Goal: Navigation & Orientation: Find specific page/section

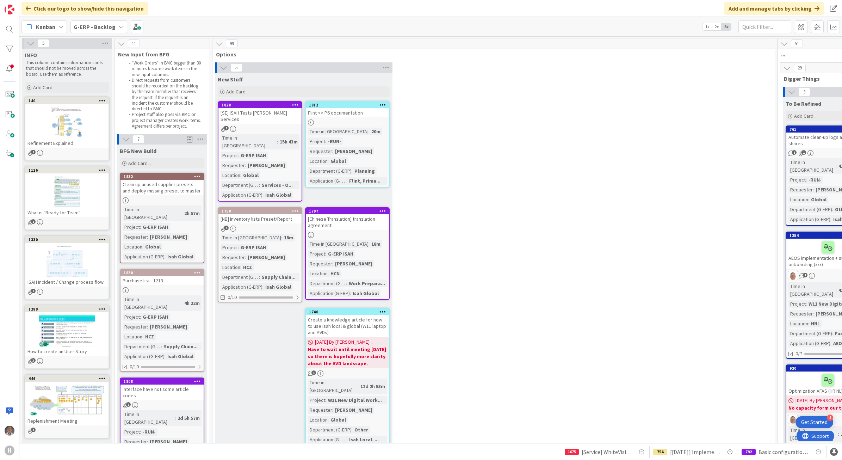
click at [115, 26] on div "G-ERP - Backlog" at bounding box center [98, 26] width 57 height 13
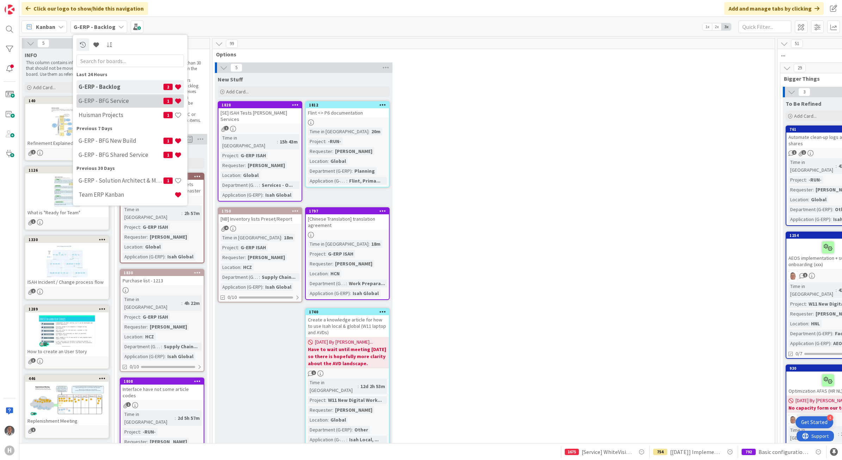
click at [118, 96] on div "G-ERP - BFG Service 1" at bounding box center [129, 100] width 107 height 13
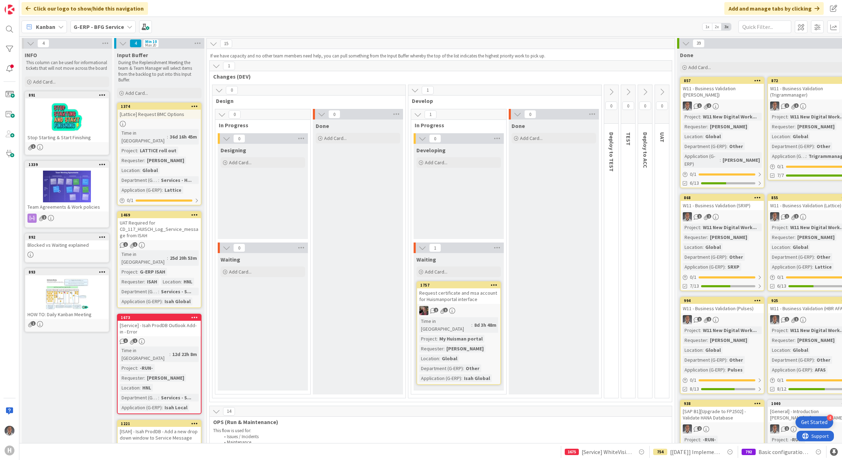
click at [111, 24] on b "G-ERP - BFG Service" at bounding box center [99, 26] width 50 height 7
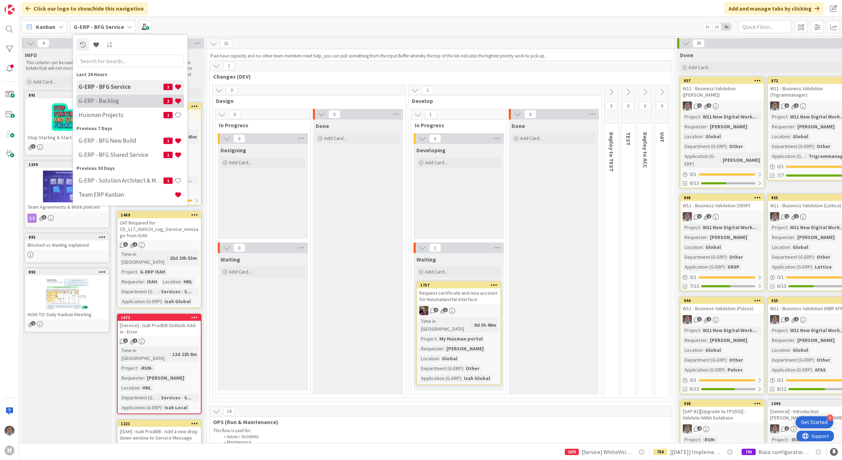
click at [113, 97] on h4 "G-ERP - Backlog" at bounding box center [121, 100] width 85 height 7
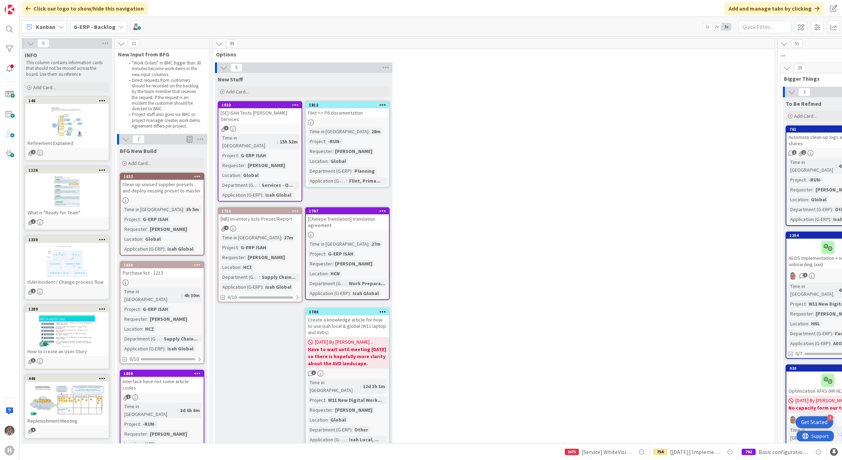
click at [90, 25] on b "G-ERP - Backlog" at bounding box center [95, 26] width 42 height 7
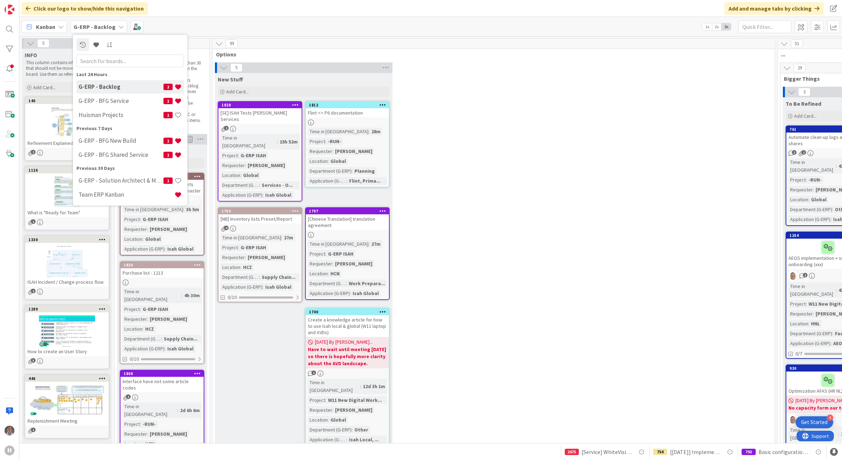
click at [480, 122] on div "5 New Stuff Add Card... 1812 Flint <> P6 documentation Time in Column : 28m Pro…" at bounding box center [493, 258] width 559 height 393
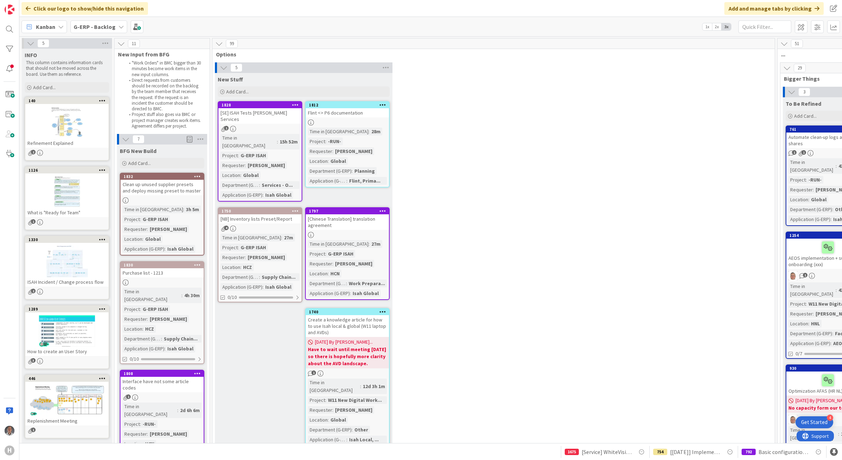
click at [262, 112] on div "[SE] ISAH Tests [PERSON_NAME] Services" at bounding box center [259, 115] width 83 height 15
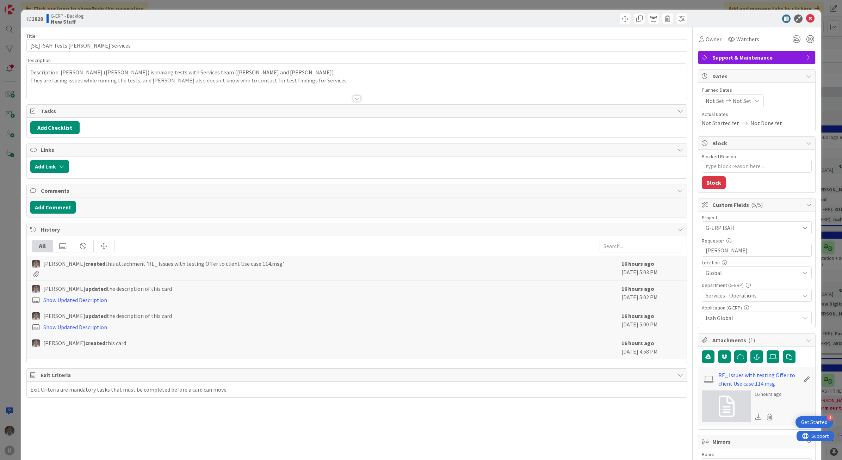
click at [355, 99] on div at bounding box center [357, 98] width 8 height 6
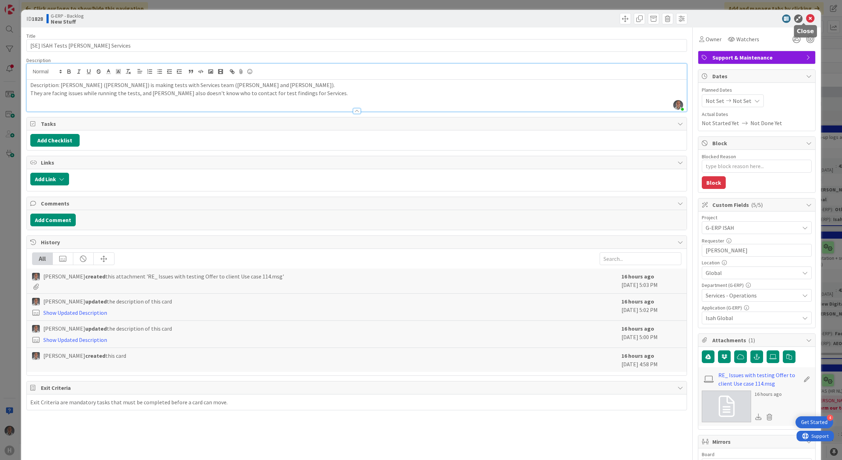
click at [806, 20] on icon at bounding box center [810, 18] width 8 height 8
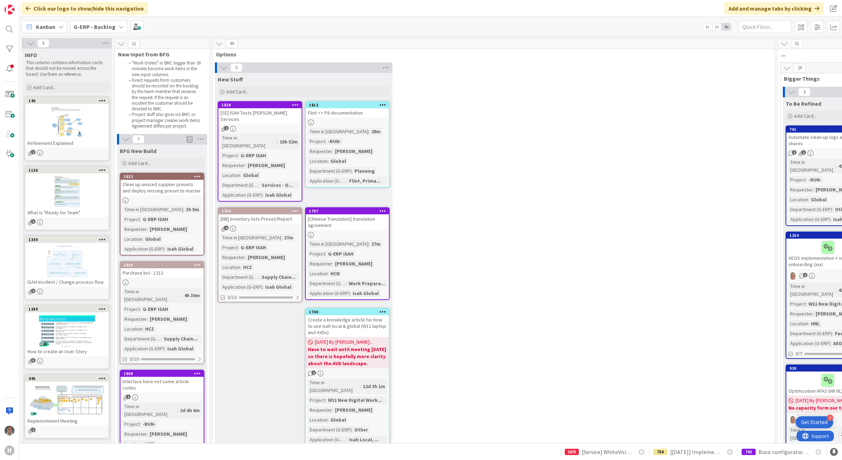
click at [274, 118] on link "1828 [SE] ISAH Tests [PERSON_NAME] Services 1 Time in [GEOGRAPHIC_DATA] : 15h 5…" at bounding box center [260, 151] width 85 height 100
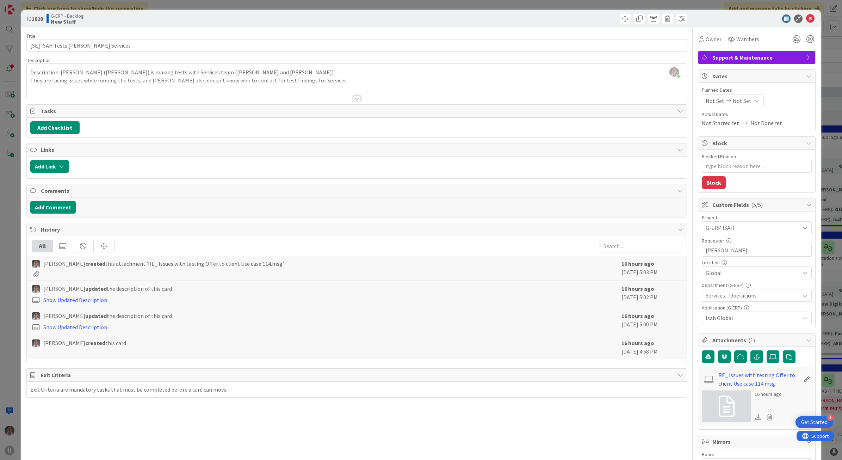
click at [353, 99] on div at bounding box center [357, 98] width 8 height 6
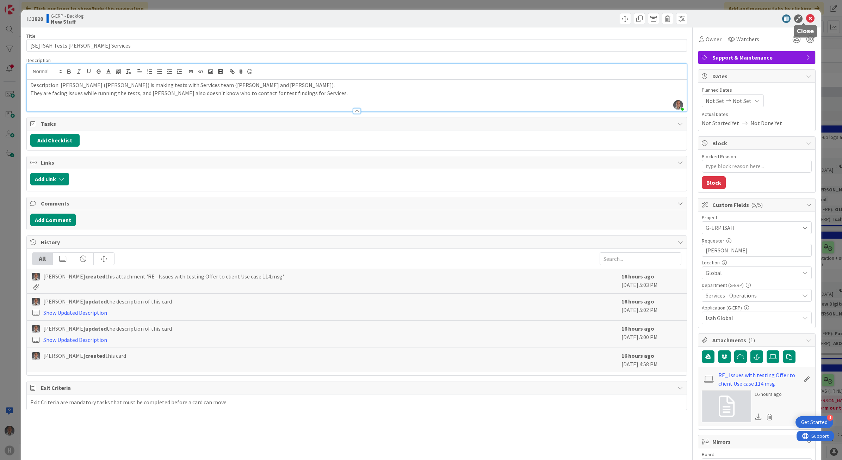
click at [806, 18] on icon at bounding box center [810, 18] width 8 height 8
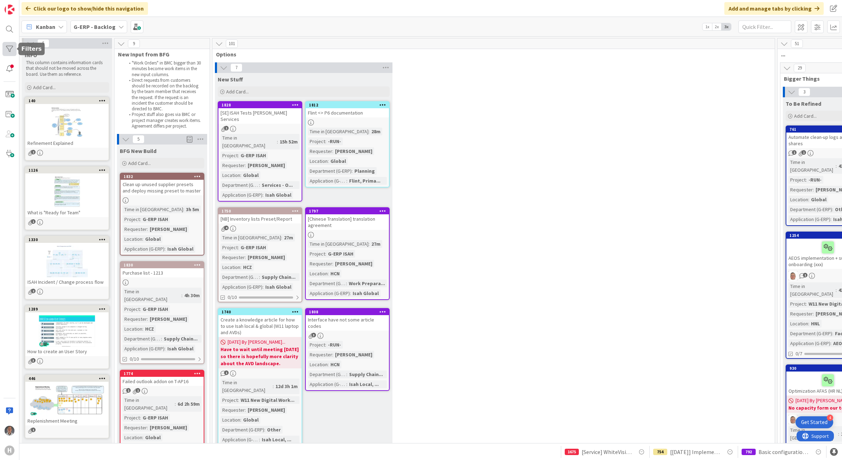
click at [12, 48] on div at bounding box center [9, 49] width 14 height 14
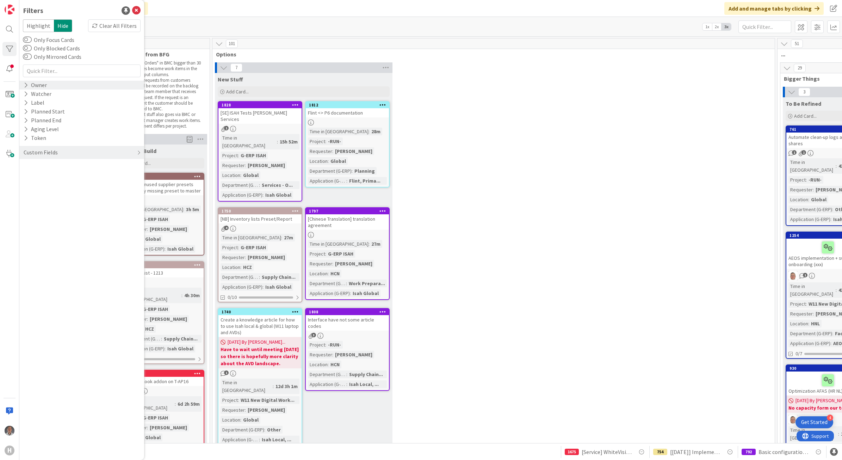
click at [56, 87] on div "Owner" at bounding box center [81, 85] width 125 height 9
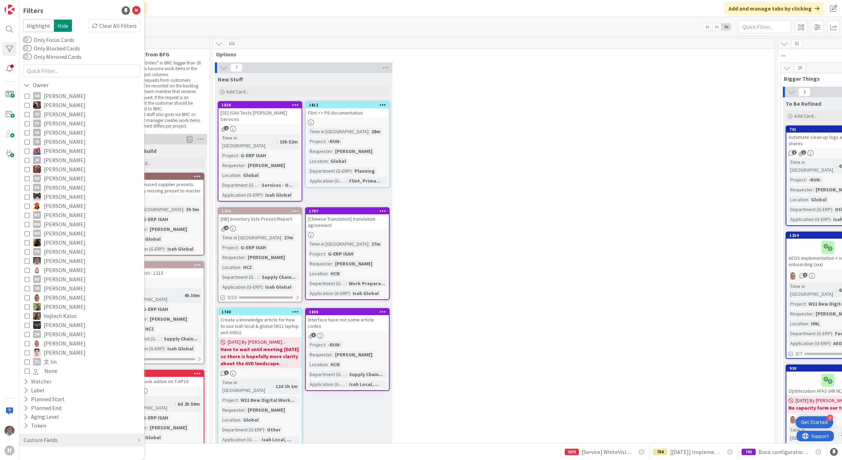
click at [28, 134] on icon at bounding box center [27, 132] width 5 height 5
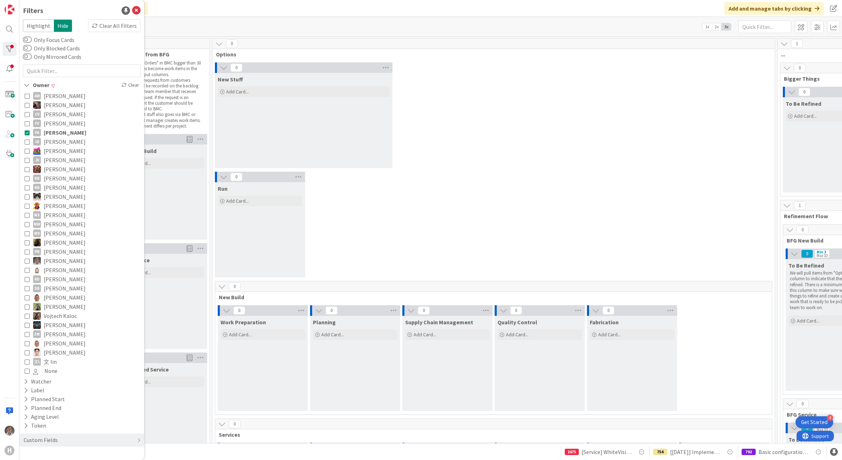
click at [479, 113] on div "0 New Stuff Add Card..." at bounding box center [493, 116] width 559 height 109
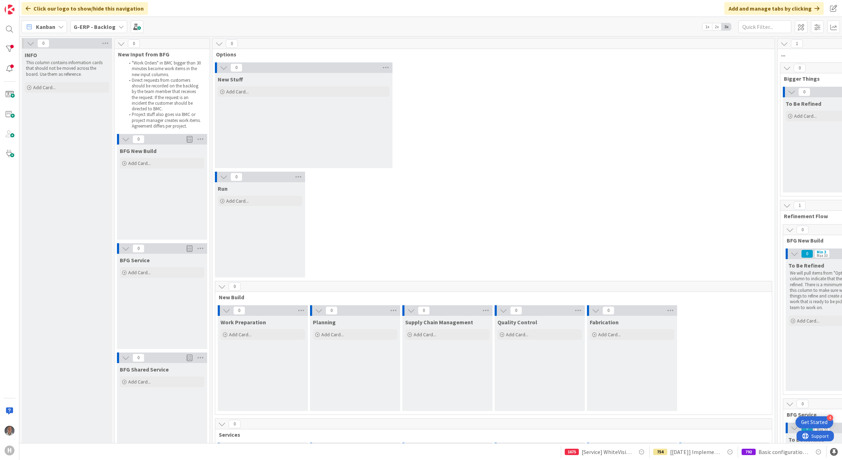
click at [94, 25] on b "G-ERP - Backlog" at bounding box center [95, 26] width 42 height 7
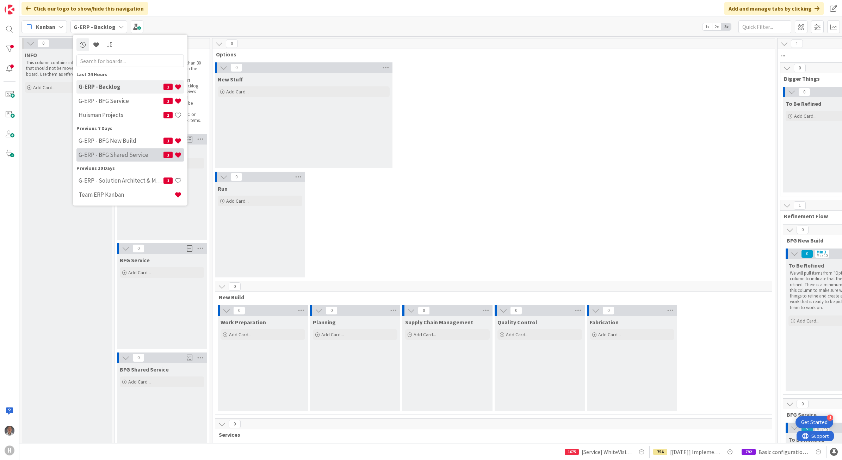
click at [134, 155] on h4 "G-ERP - BFG Shared Service" at bounding box center [121, 154] width 85 height 7
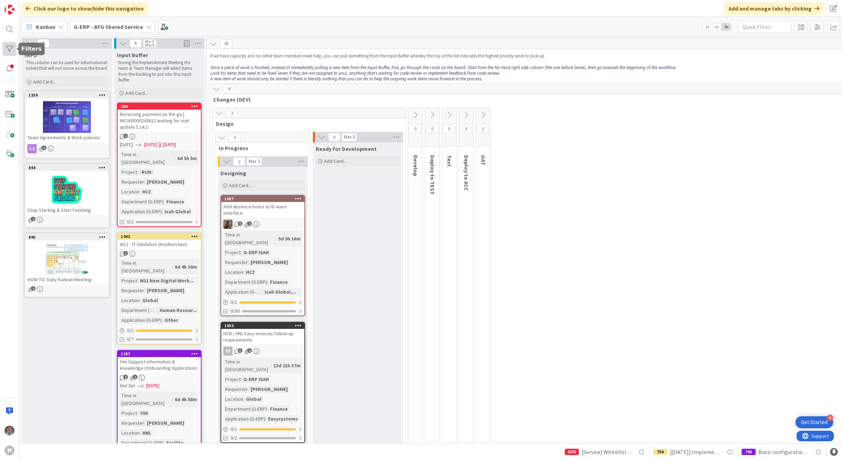
click at [6, 48] on div at bounding box center [9, 49] width 14 height 14
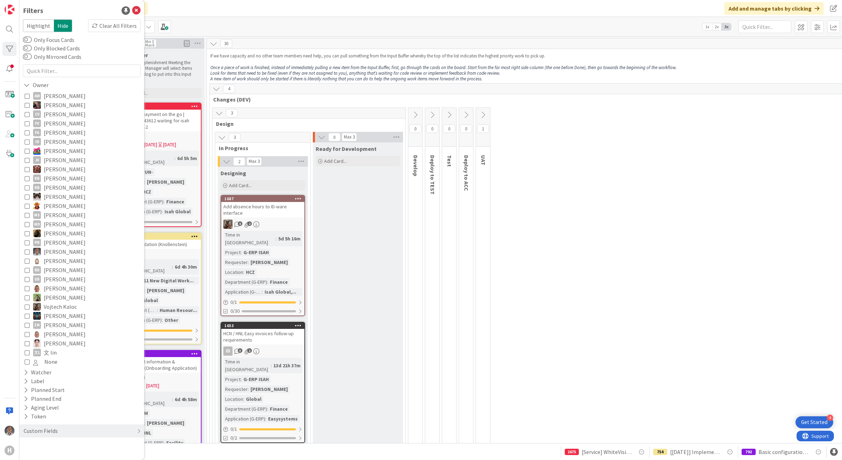
click at [55, 132] on span "[PERSON_NAME]" at bounding box center [65, 132] width 42 height 9
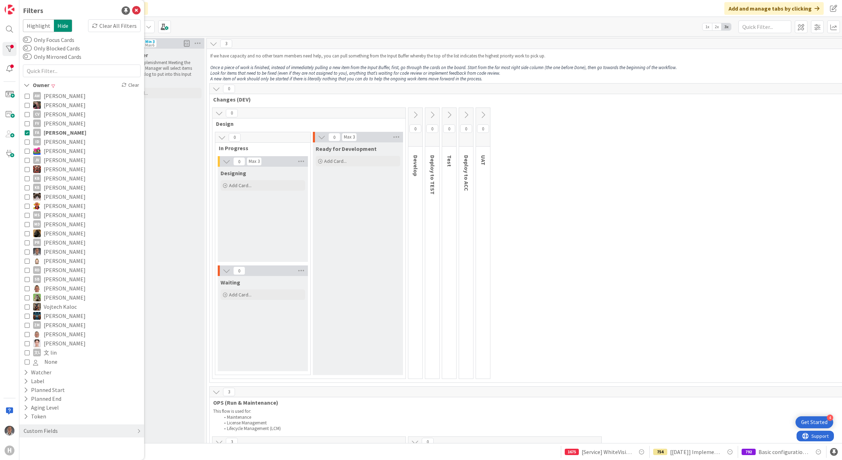
click at [340, 98] on span "Changes (DEV)" at bounding box center [698, 99] width 970 height 7
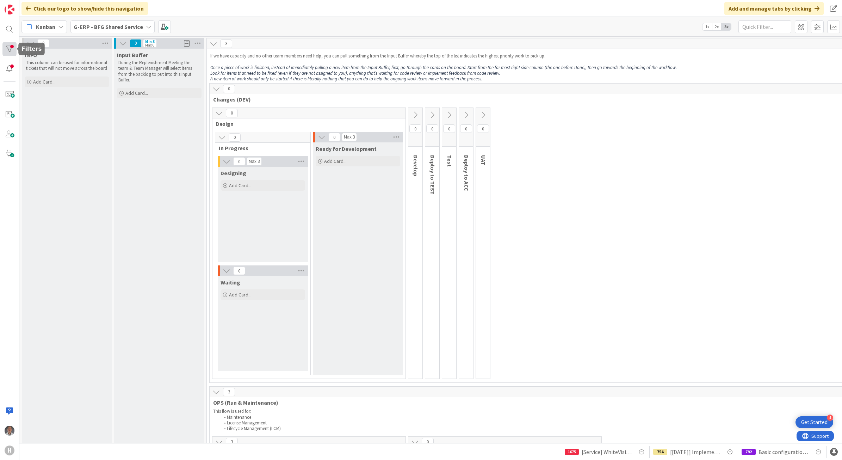
click at [9, 47] on div at bounding box center [9, 49] width 14 height 14
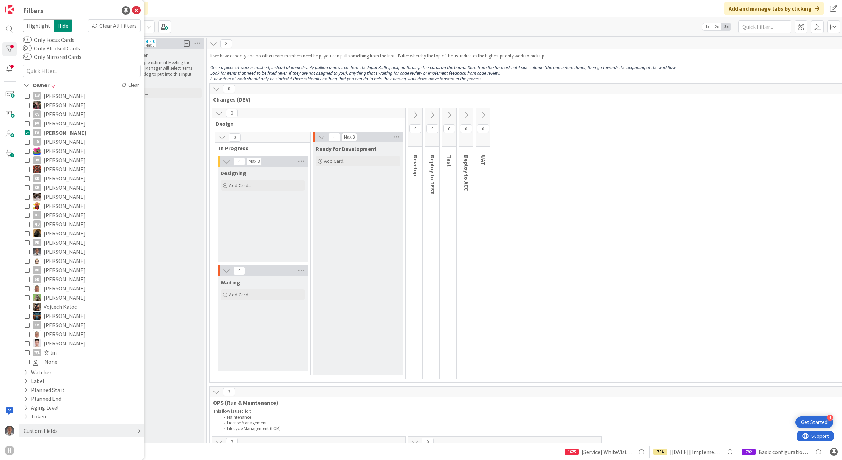
click at [51, 129] on span "[PERSON_NAME]" at bounding box center [65, 132] width 43 height 9
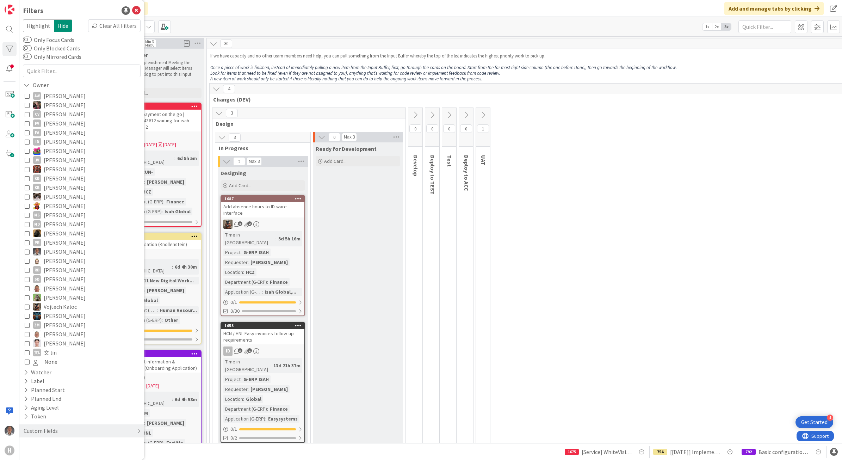
click at [346, 202] on div "Ready for Development Add Card..." at bounding box center [358, 389] width 90 height 495
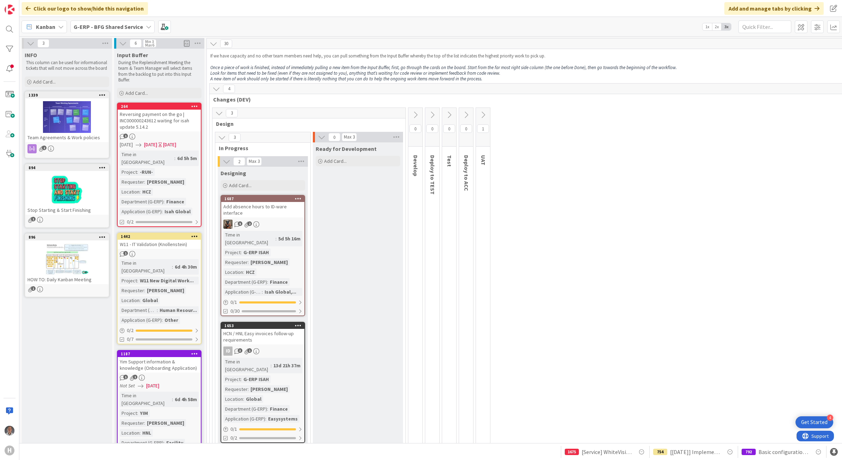
click at [113, 27] on b "G-ERP - BFG Shared Service" at bounding box center [108, 26] width 69 height 7
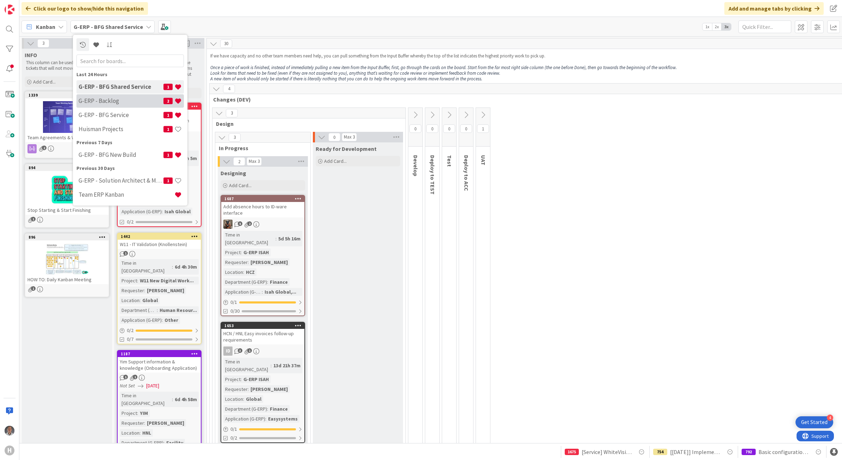
click at [125, 105] on div "G-ERP - Backlog 2" at bounding box center [129, 100] width 107 height 13
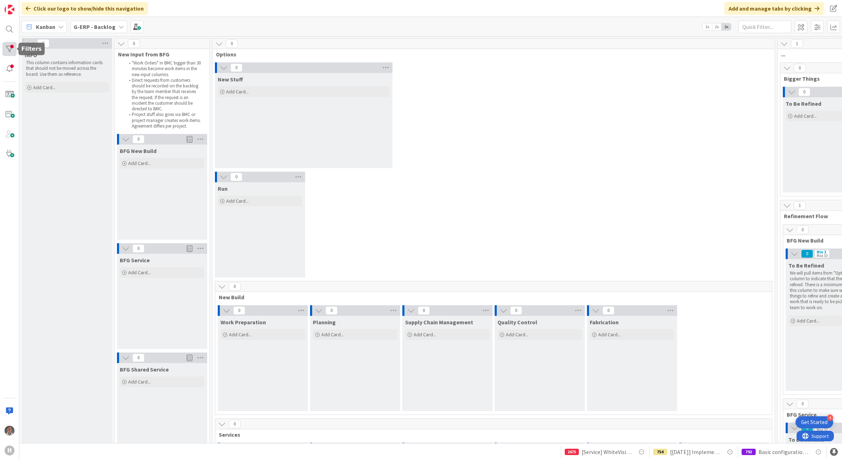
click at [11, 43] on div at bounding box center [9, 49] width 14 height 14
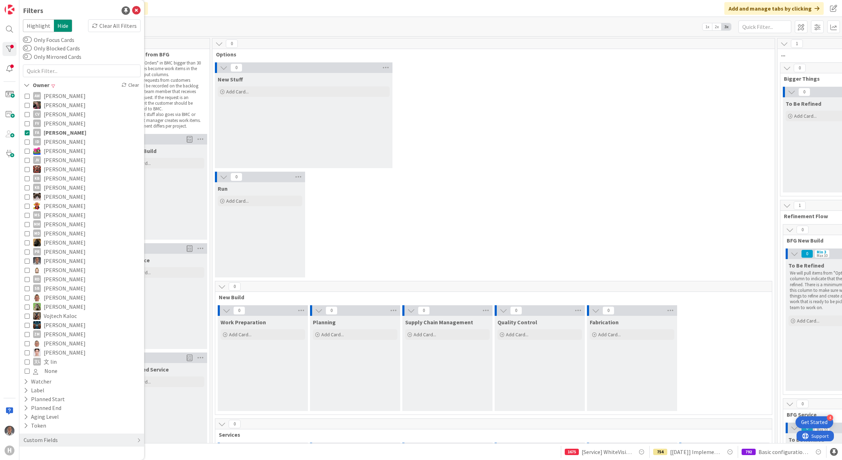
drag, startPoint x: 52, startPoint y: 136, endPoint x: 92, endPoint y: 110, distance: 47.2
click at [52, 135] on span "[PERSON_NAME]" at bounding box center [65, 132] width 43 height 9
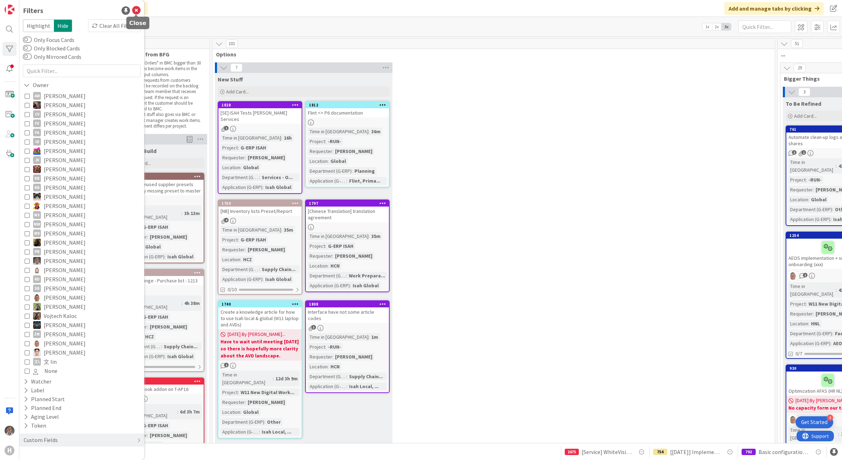
click at [136, 8] on icon at bounding box center [136, 10] width 8 height 8
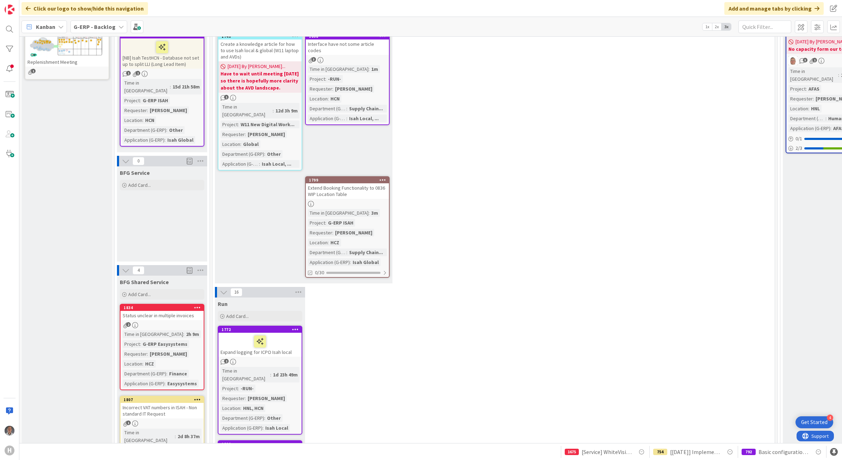
scroll to position [308, 0]
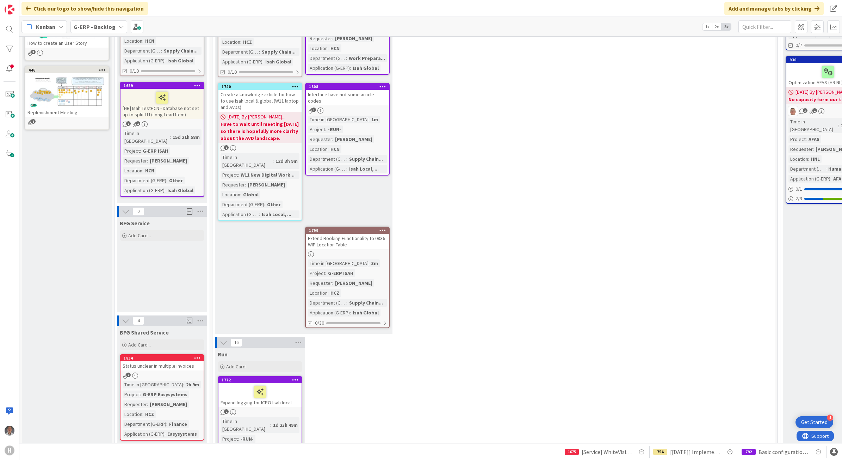
drag, startPoint x: 380, startPoint y: 306, endPoint x: 437, endPoint y: 326, distance: 59.7
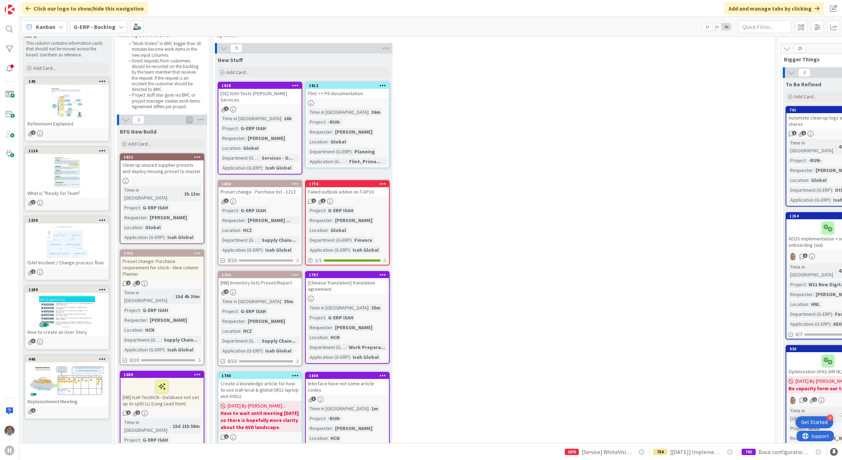
scroll to position [0, 0]
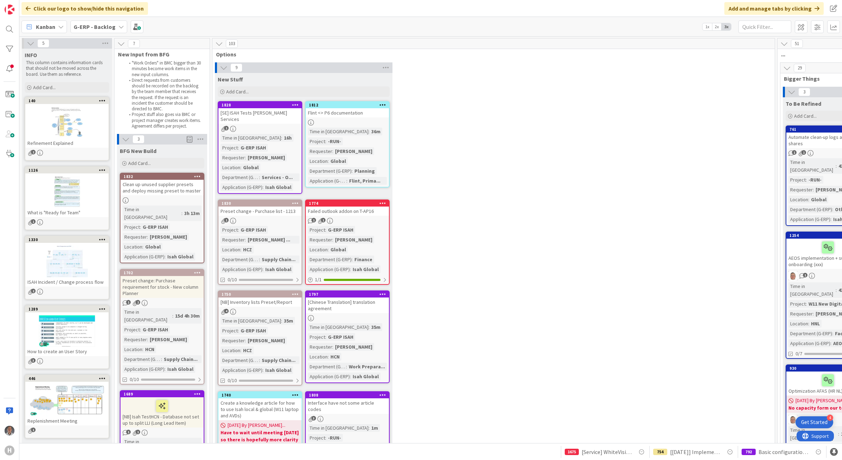
click at [110, 31] on div "G-ERP - Backlog" at bounding box center [98, 26] width 57 height 13
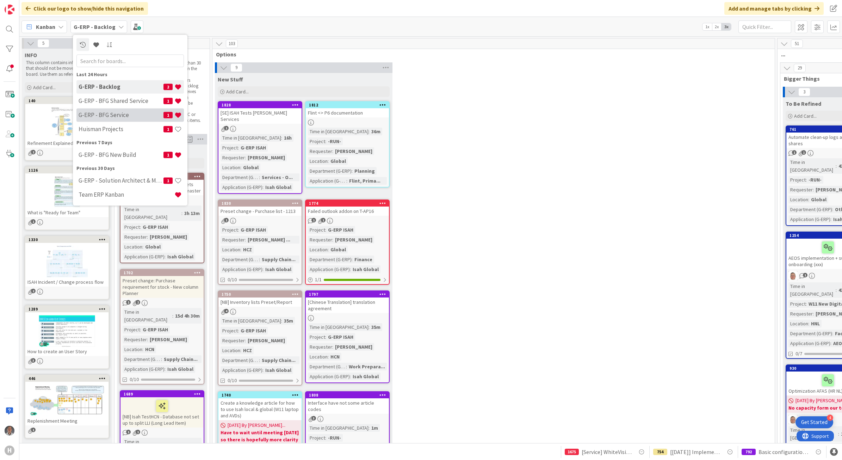
click at [117, 117] on h4 "G-ERP - BFG Service" at bounding box center [121, 114] width 85 height 7
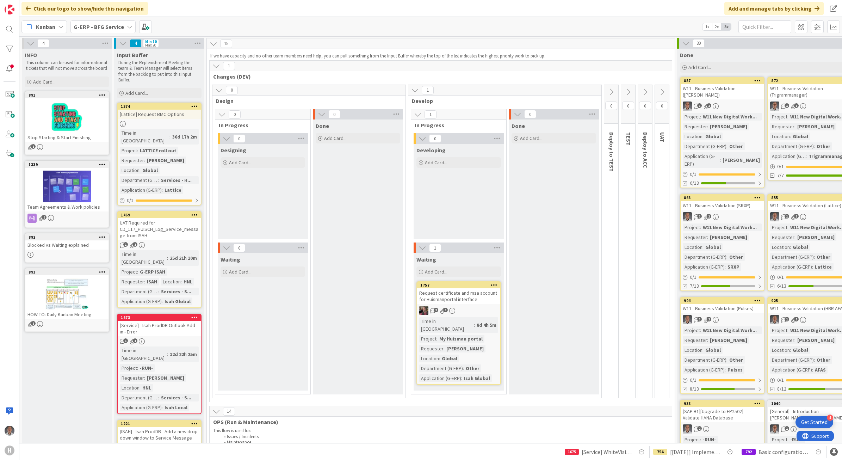
click at [97, 31] on div "G-ERP - BFG Service" at bounding box center [102, 26] width 65 height 13
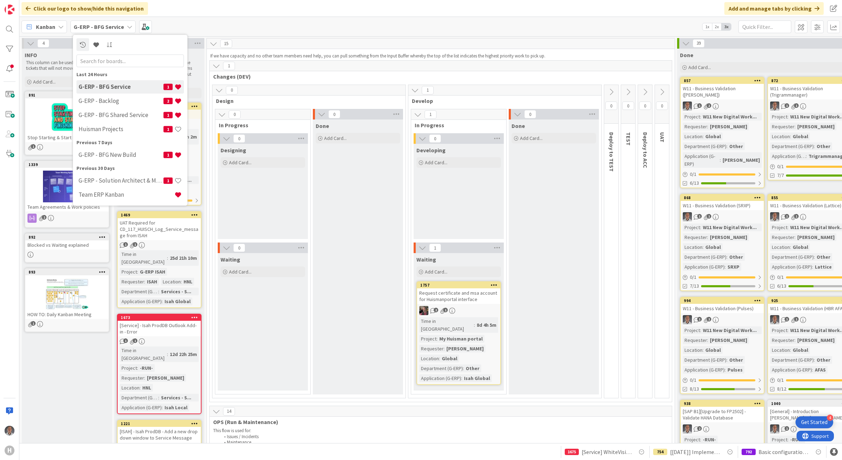
click at [210, 141] on div "1 Changes (DEV) 0 Design 0 In Progress 0 Designing Add Card... 0 Waiting Add Ca…" at bounding box center [440, 231] width 463 height 342
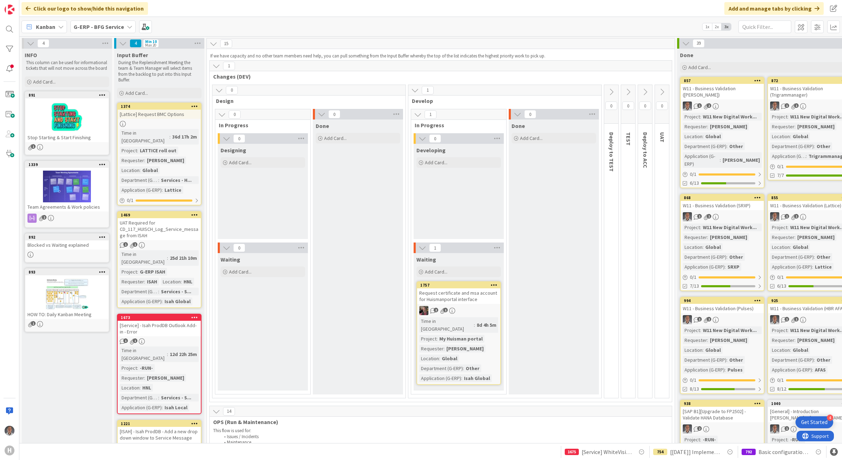
click at [108, 26] on b "G-ERP - BFG Service" at bounding box center [99, 26] width 50 height 7
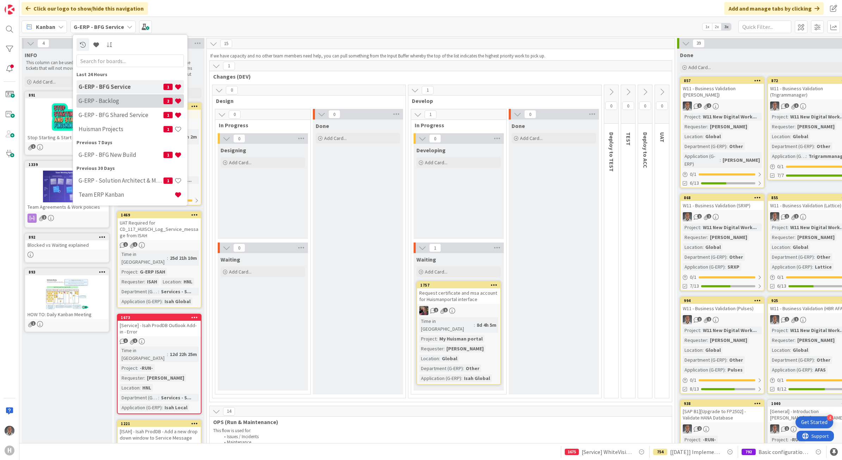
click at [119, 100] on h4 "G-ERP - Backlog" at bounding box center [121, 100] width 85 height 7
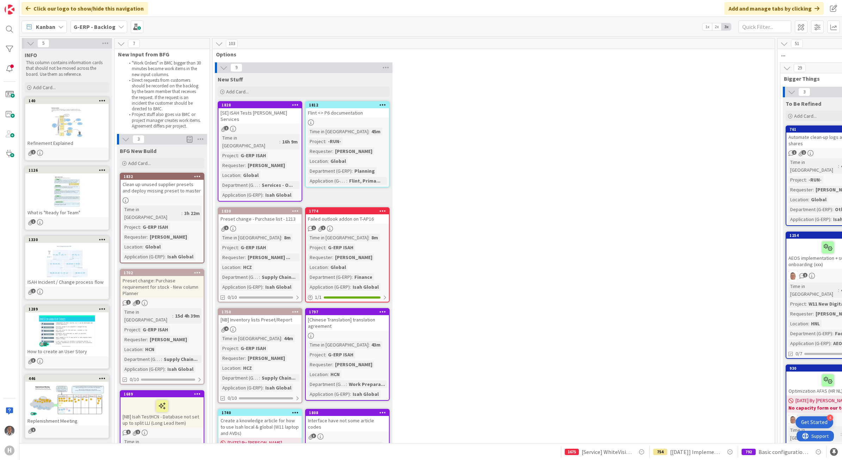
click at [110, 26] on b "G-ERP - Backlog" at bounding box center [95, 26] width 42 height 7
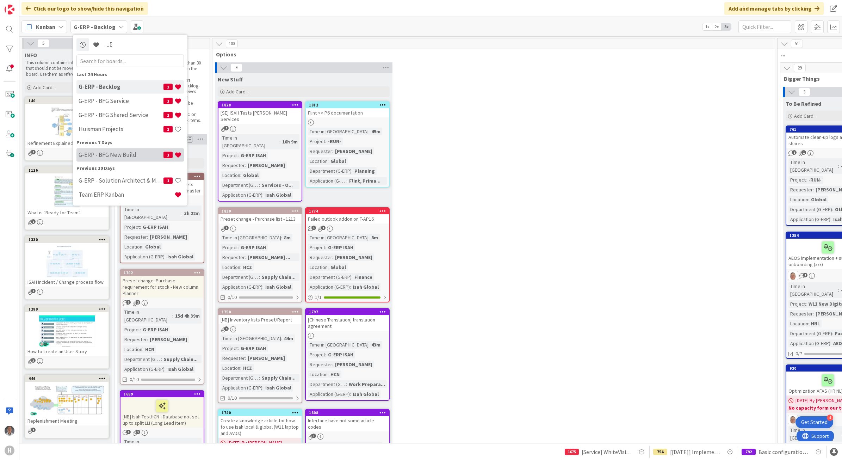
click at [114, 154] on h4 "G-ERP - BFG New Build" at bounding box center [121, 154] width 85 height 7
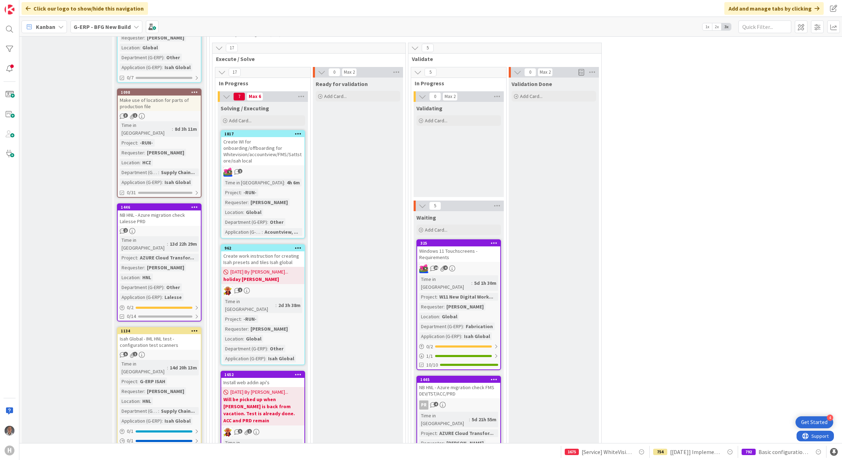
scroll to position [925, 0]
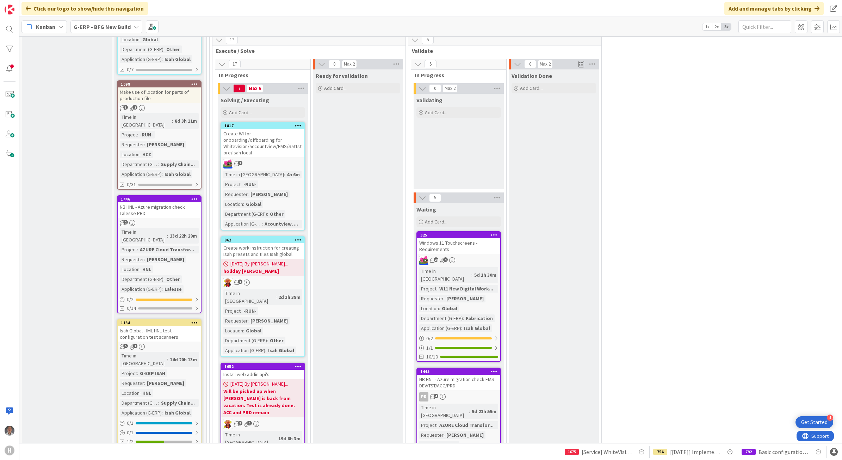
click at [171, 326] on div "Isah Global - IML HNL test - configuration test scanners" at bounding box center [159, 333] width 83 height 15
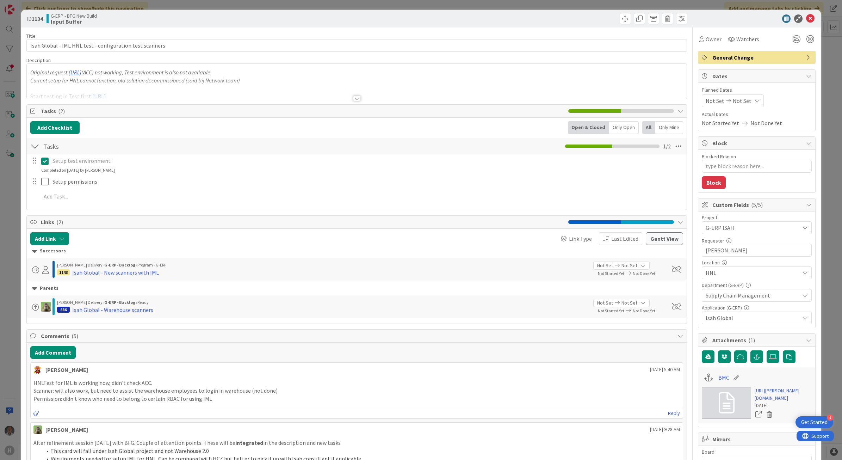
click at [355, 100] on div at bounding box center [357, 98] width 8 height 6
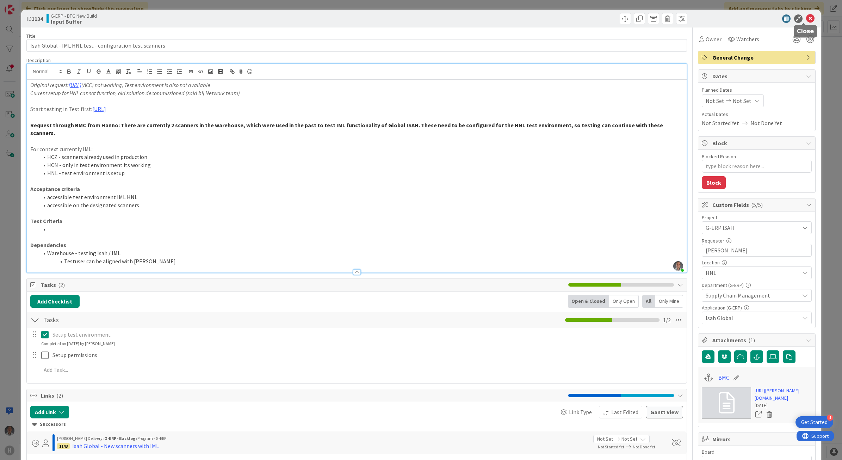
click at [806, 18] on icon at bounding box center [810, 18] width 8 height 8
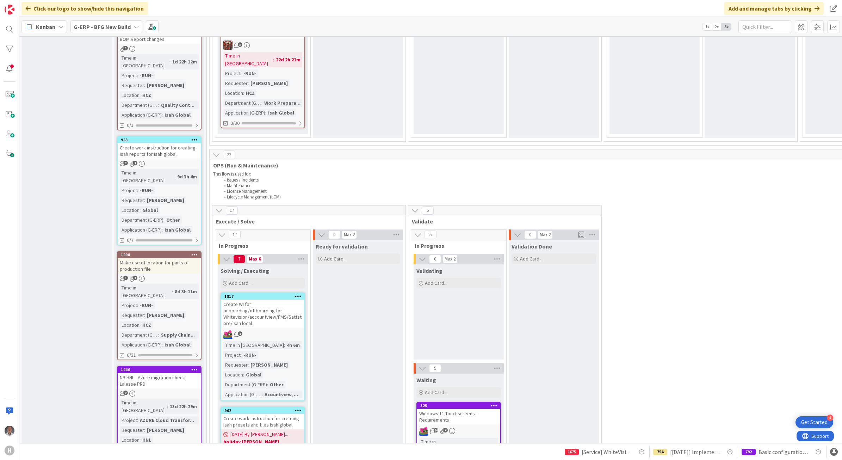
scroll to position [749, 0]
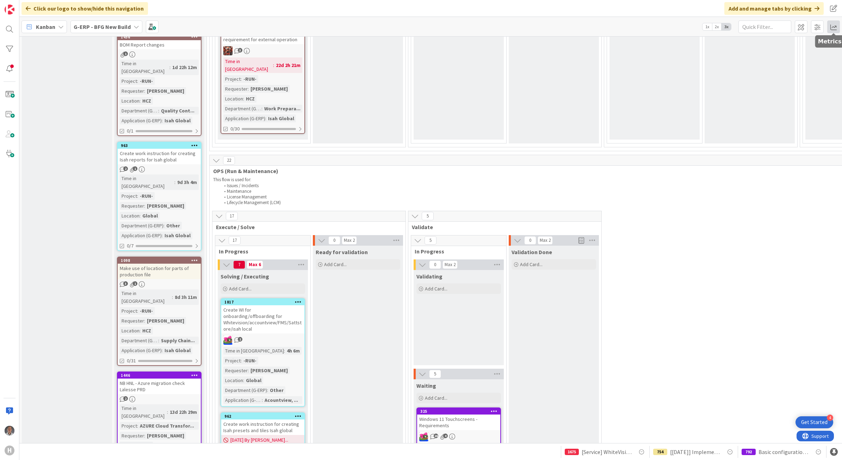
click at [834, 27] on span at bounding box center [833, 26] width 13 height 13
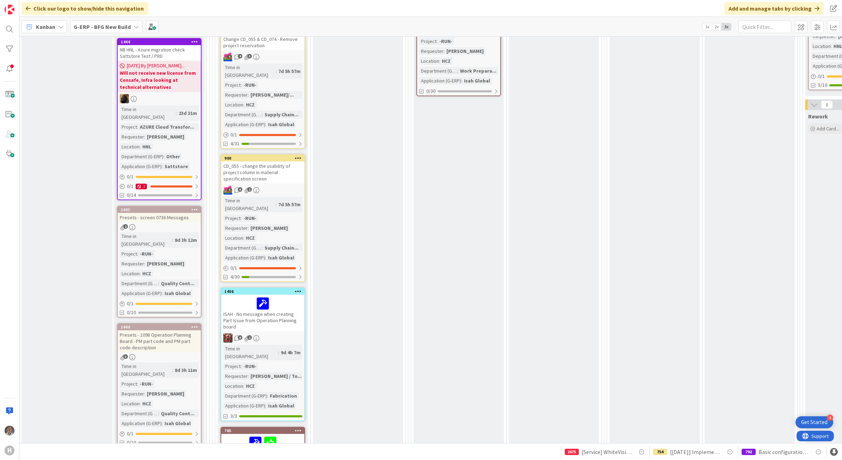
scroll to position [308, 0]
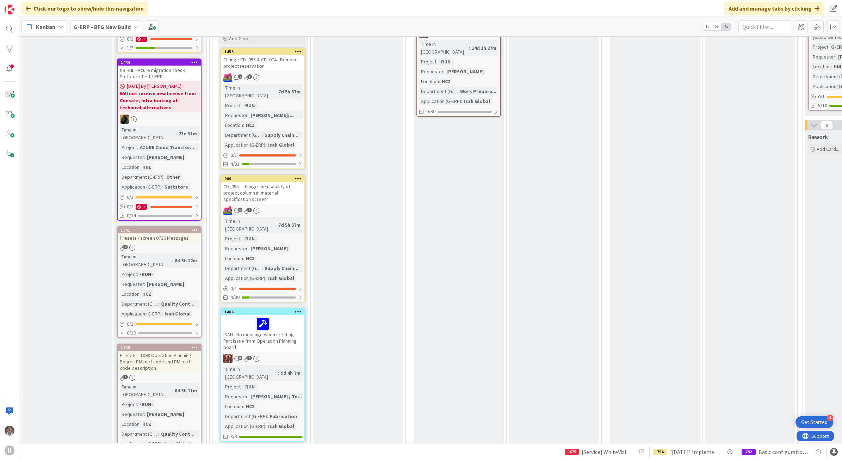
click at [147, 233] on div "Presets - screen 0736 Messages" at bounding box center [159, 237] width 83 height 9
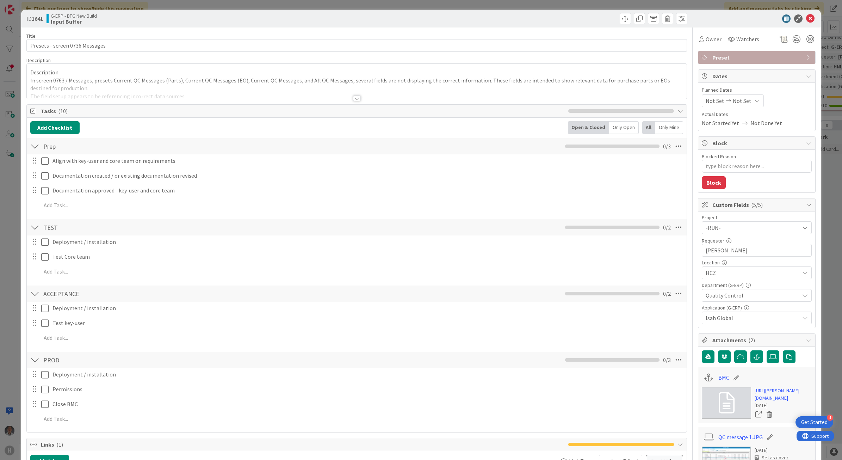
type textarea "x"
click at [354, 99] on div at bounding box center [357, 98] width 8 height 6
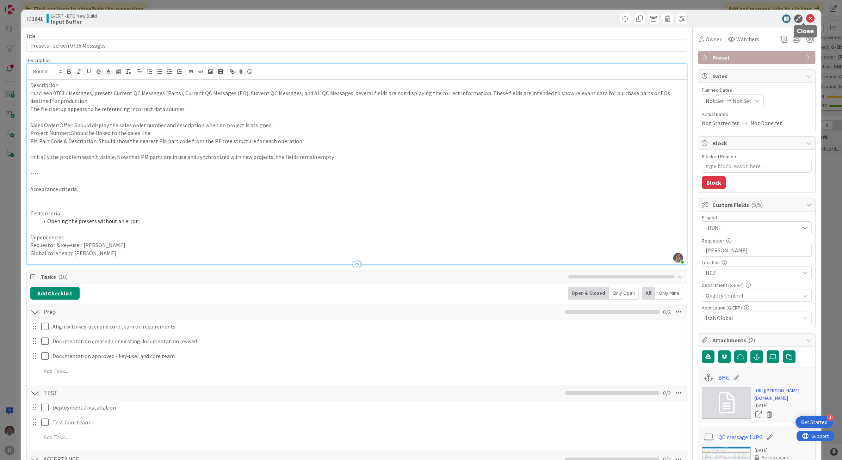
click at [806, 19] on icon at bounding box center [810, 18] width 8 height 8
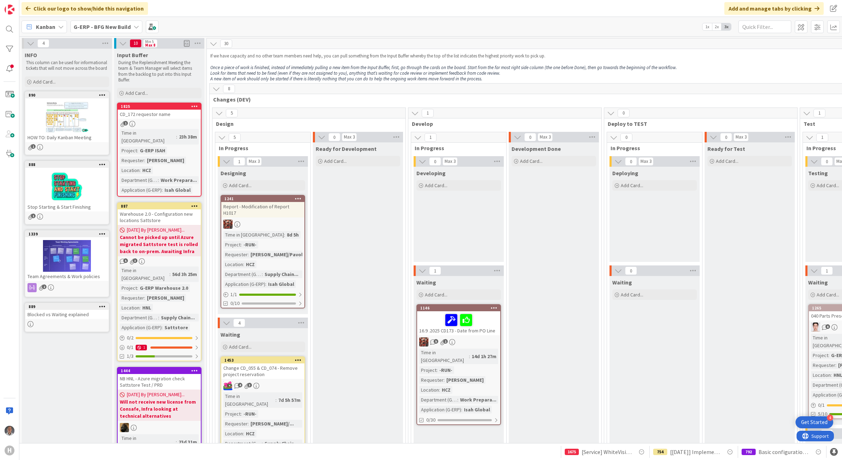
click at [113, 27] on b "G-ERP - BFG New Build" at bounding box center [102, 26] width 57 height 7
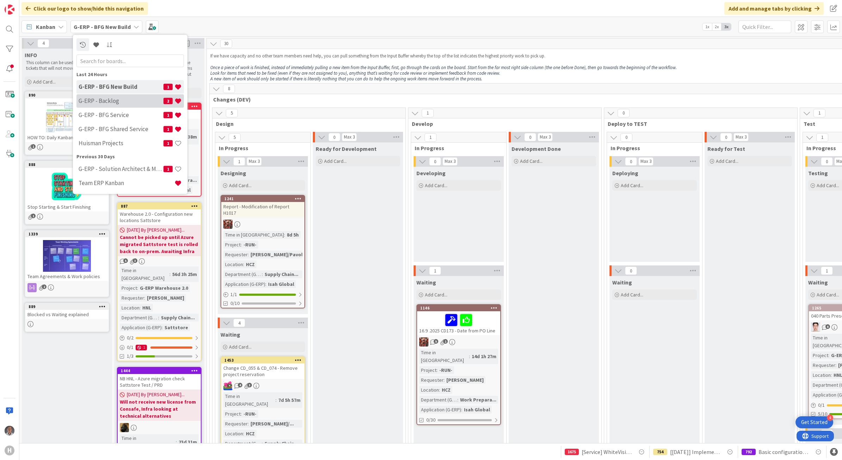
click at [118, 100] on h4 "G-ERP - Backlog" at bounding box center [121, 100] width 85 height 7
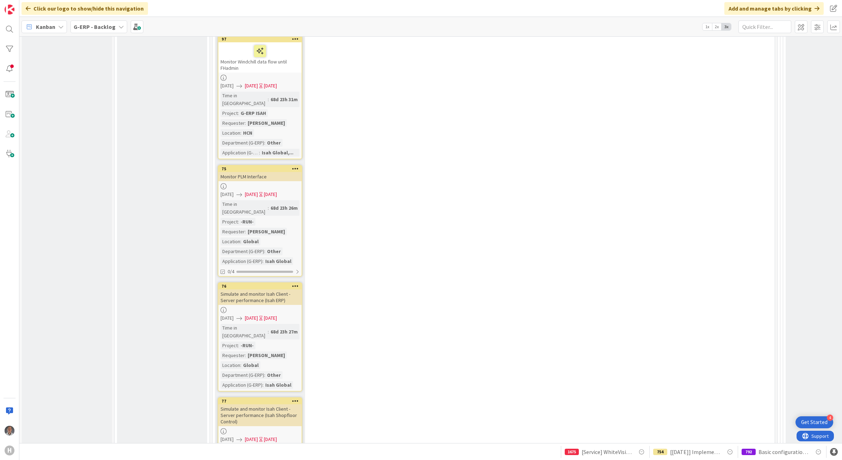
scroll to position [2158, 0]
